Goal: Task Accomplishment & Management: Use online tool/utility

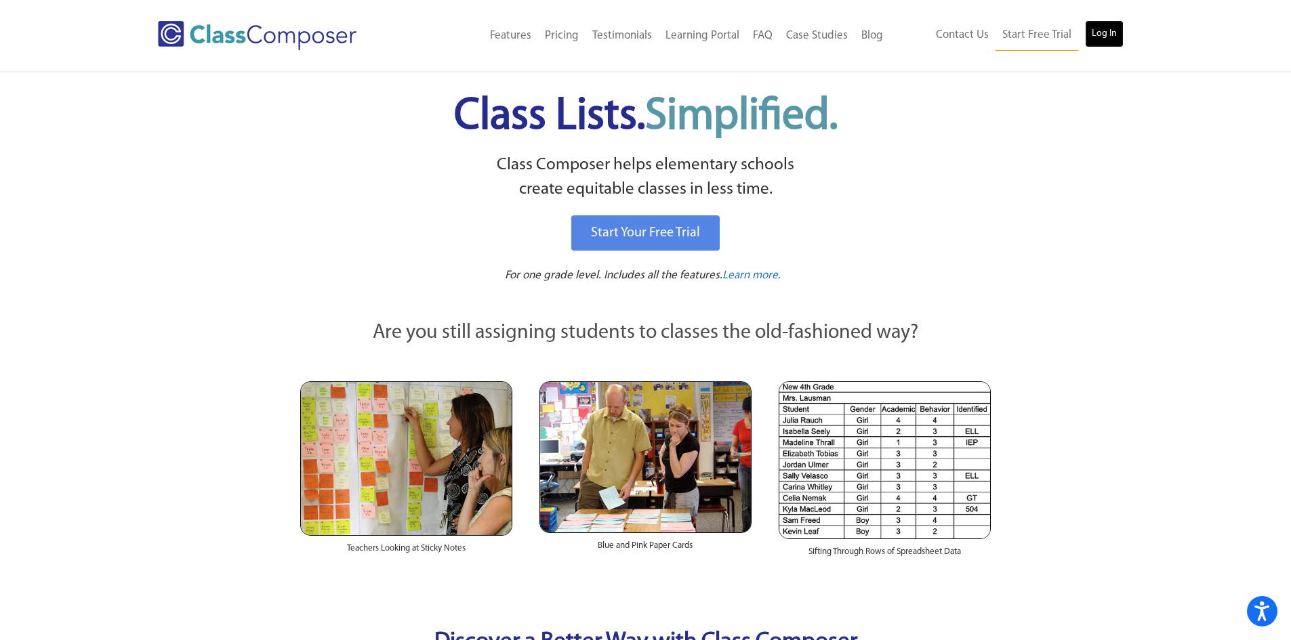
click at [1090, 30] on link "Log In" at bounding box center [1104, 33] width 39 height 27
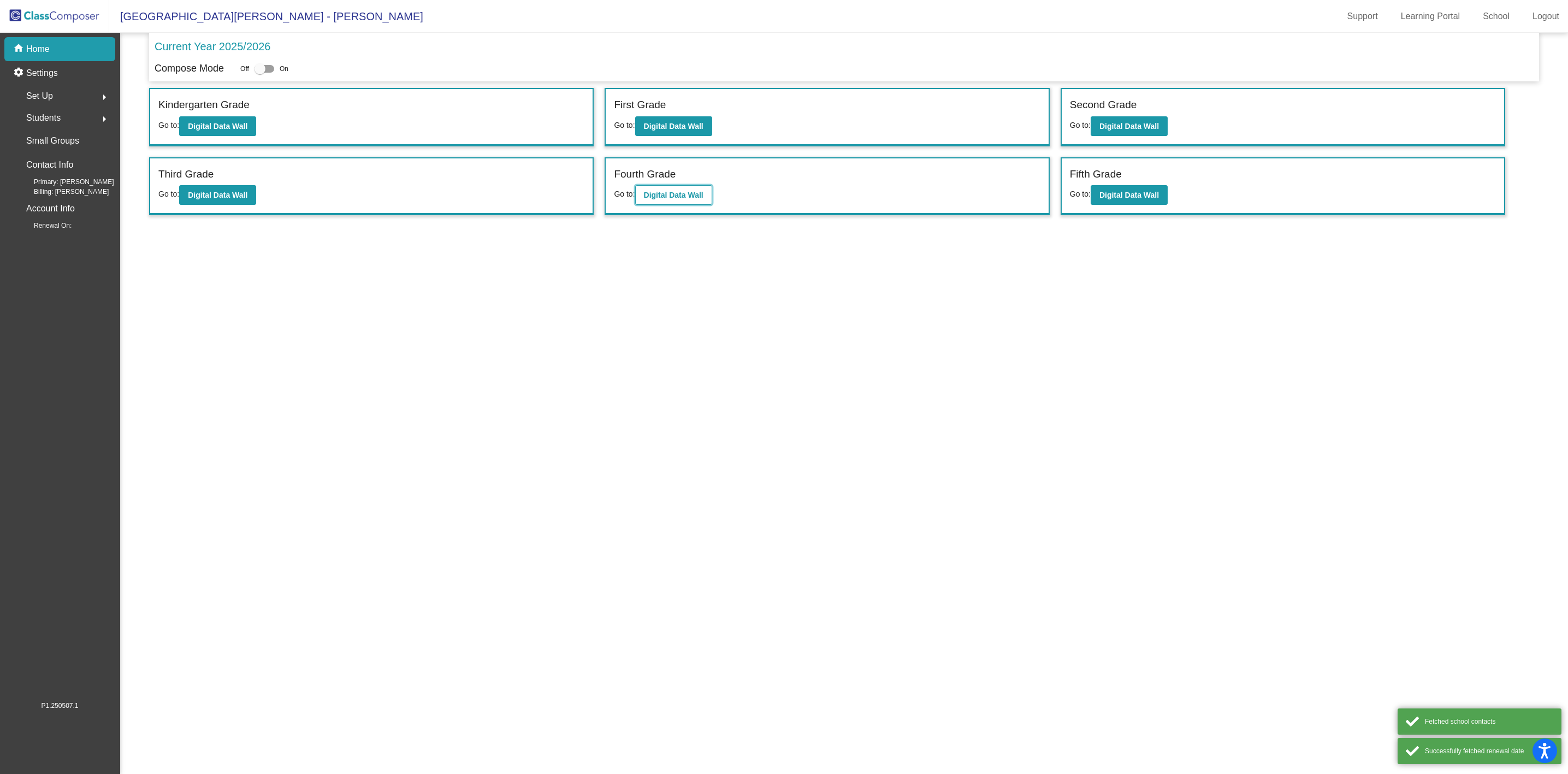
click at [682, 200] on button "Digital Data Wall" at bounding box center [674, 195] width 77 height 19
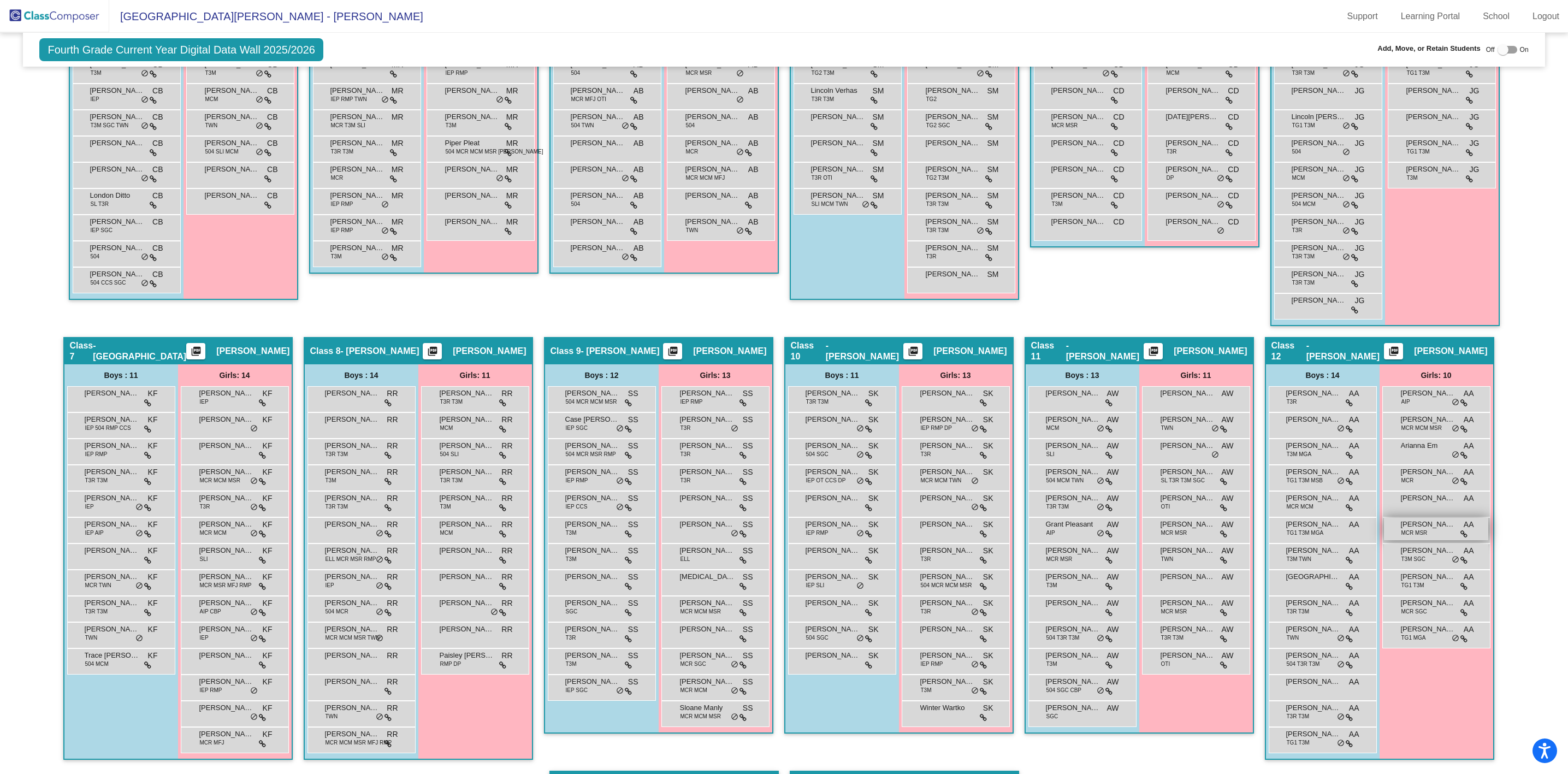
scroll to position [573, 0]
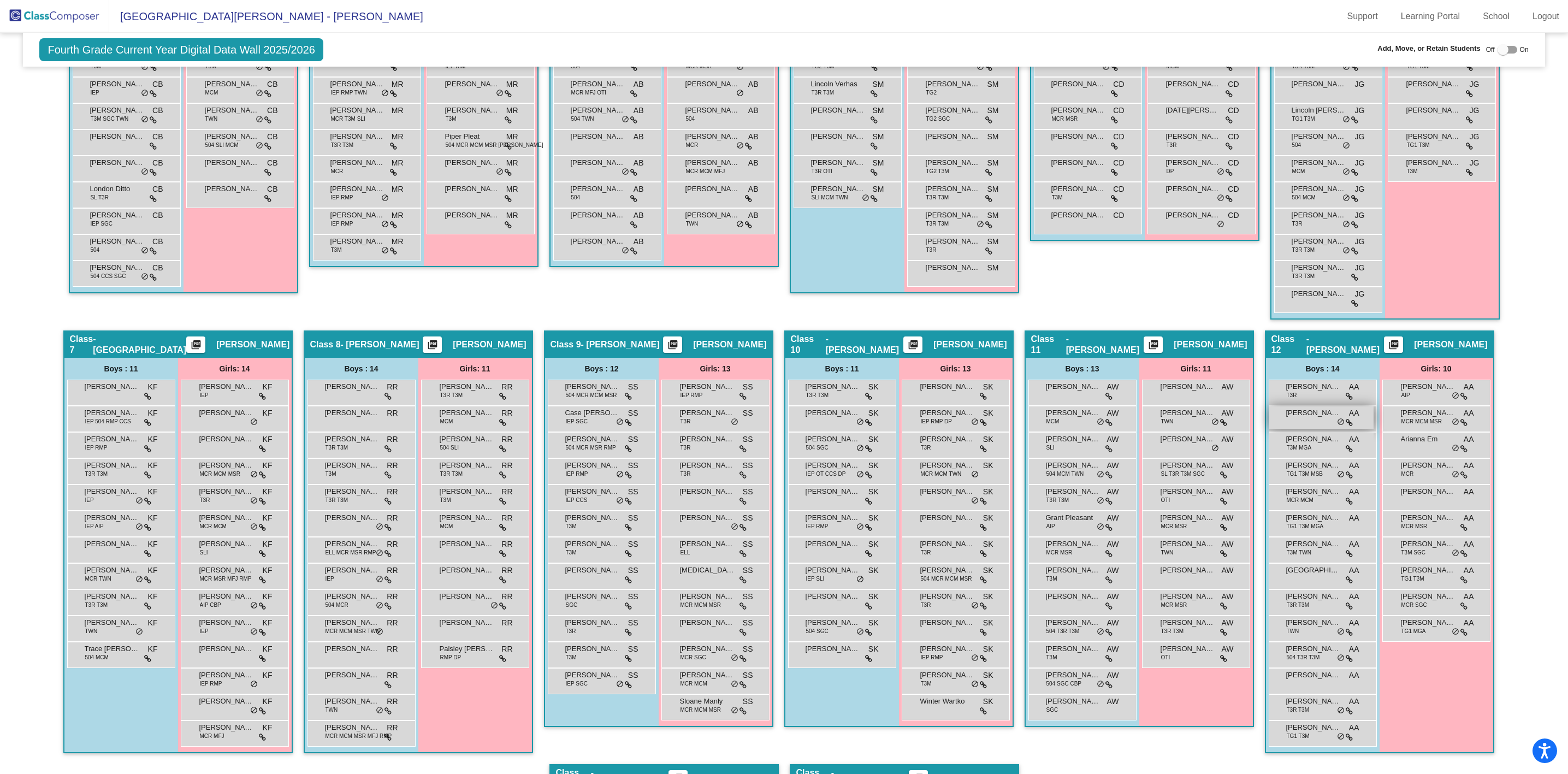
click at [1312, 420] on div "[PERSON_NAME] AA lock do_not_disturb_alt" at bounding box center [1321, 418] width 104 height 23
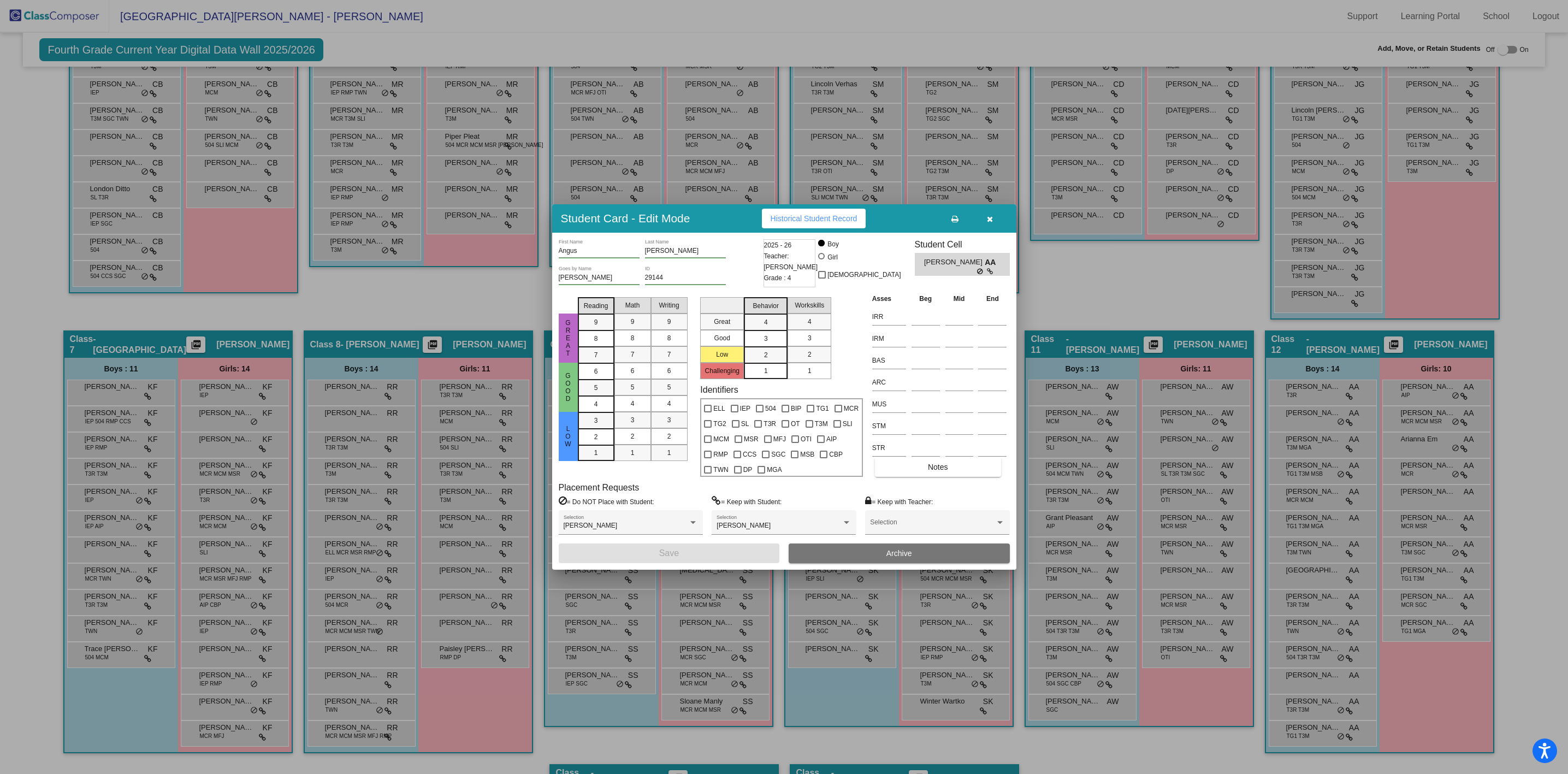
click at [992, 218] on icon "button" at bounding box center [989, 218] width 6 height 7
